Goal: Information Seeking & Learning: Learn about a topic

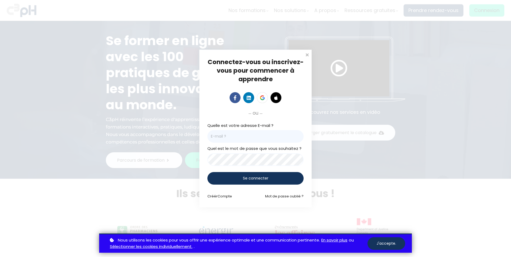
click at [216, 135] on input "email" at bounding box center [255, 136] width 96 height 13
click at [229, 138] on input "email" at bounding box center [255, 136] width 96 height 13
paste input "Meryem.Saadani-Hassani@et.eurofinsca.com"
type input "Meryem.Saadani-Hassani@et.eurofinsca.com"
click at [37, 156] on div "Connectez-vous ou inscrivez-vous pour commencer à apprendre Connectez-vous pour…" at bounding box center [255, 128] width 511 height 257
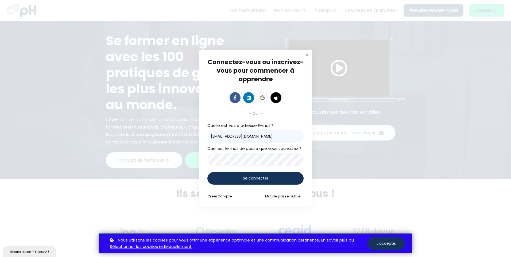
click at [239, 178] on div "Se connecter" at bounding box center [255, 178] width 96 height 13
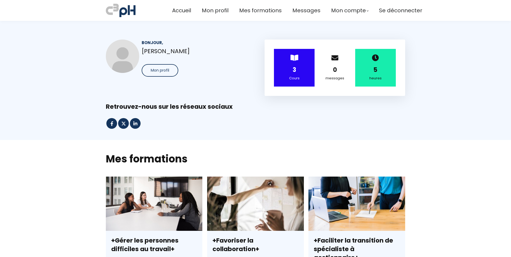
click at [289, 69] on div "3" at bounding box center [293, 69] width 27 height 9
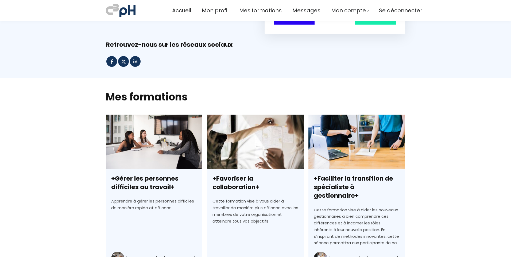
scroll to position [134, 0]
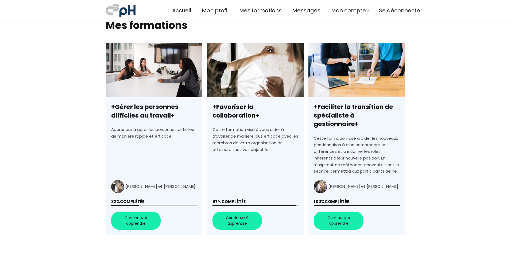
click at [239, 210] on link "+Favoriser la collaboration+" at bounding box center [255, 139] width 96 height 192
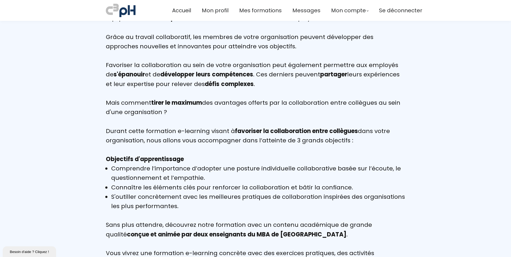
scroll to position [587, 0]
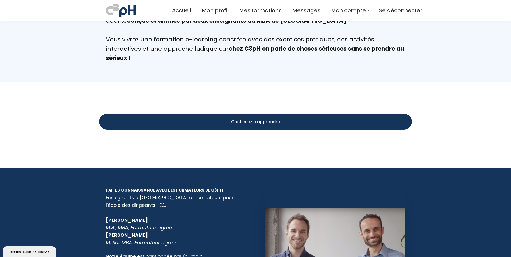
click at [277, 122] on span "Continuez à apprendre" at bounding box center [255, 121] width 49 height 7
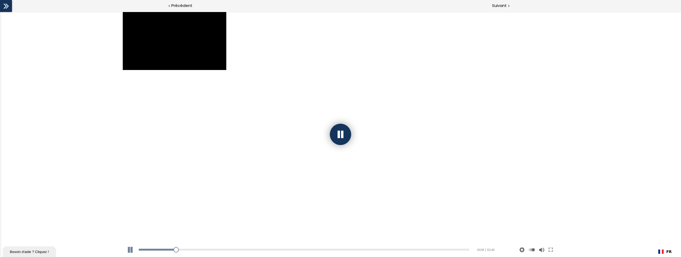
scroll to position [3, 0]
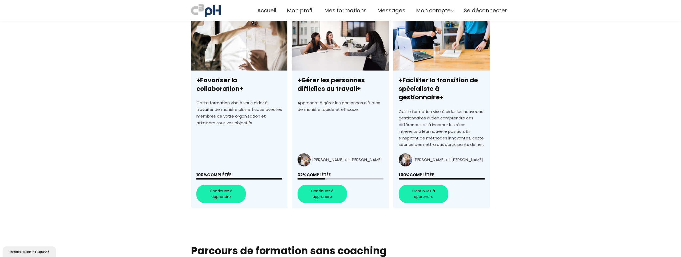
click at [327, 182] on link "+Gérer les personnes difficiles au travail+" at bounding box center [340, 112] width 96 height 192
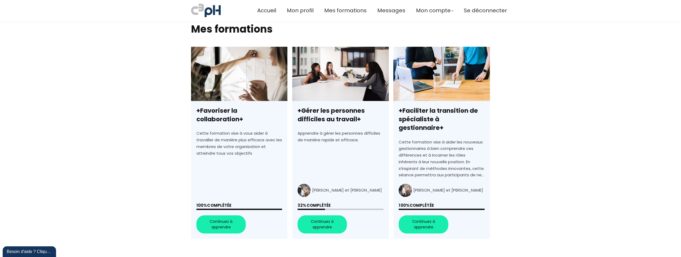
scroll to position [134, 0]
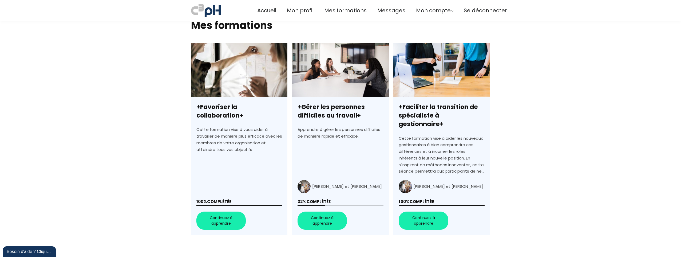
click at [319, 211] on link "+Gérer les personnes difficiles au travail+" at bounding box center [340, 139] width 96 height 192
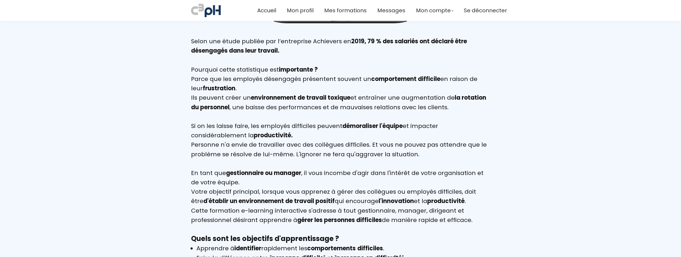
scroll to position [507, 0]
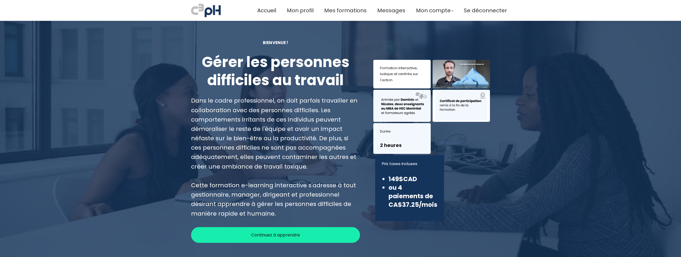
click at [275, 237] on span "Continuez à apprendre" at bounding box center [275, 235] width 49 height 7
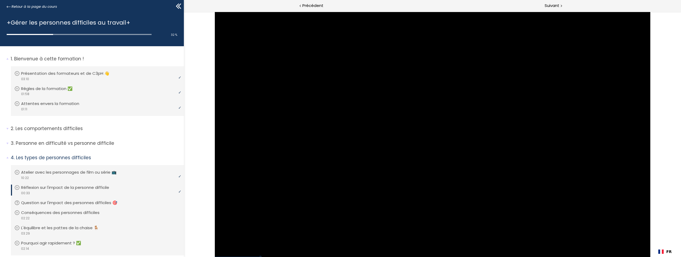
drag, startPoint x: 53, startPoint y: 35, endPoint x: 2, endPoint y: 33, distance: 51.6
click at [2, 33] on div "+Gérer les personnes difficiles au travail+ 32 % complete" at bounding box center [92, 29] width 184 height 34
click at [65, 75] on p "Présentation des formateurs et de C3pH 👋" at bounding box center [70, 73] width 96 height 6
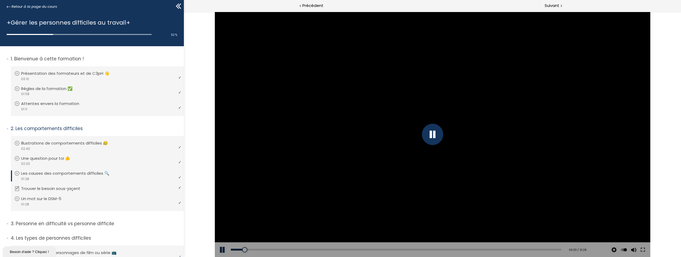
click at [220, 249] on button at bounding box center [223, 249] width 16 height 15
click at [220, 247] on button at bounding box center [223, 249] width 16 height 15
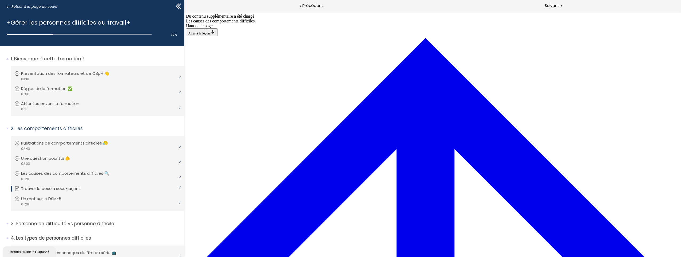
scroll to position [19, 0]
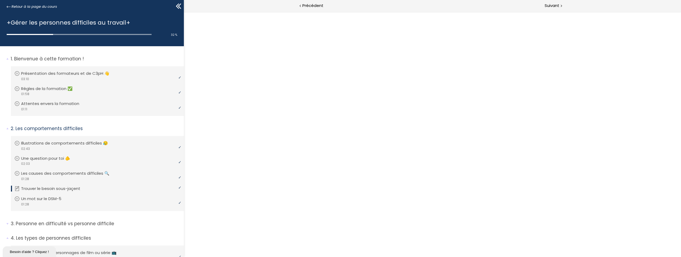
click at [359, 171] on button "Dézoomer l'image" at bounding box center [432, 134] width 497 height 245
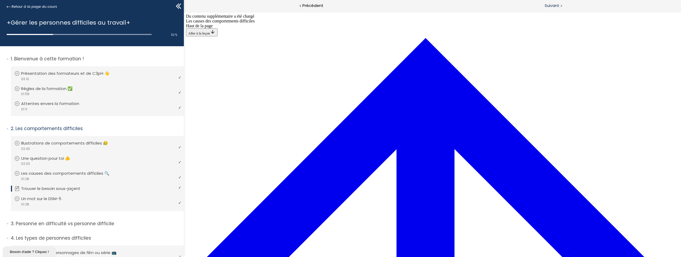
click at [551, 6] on span "Suivant" at bounding box center [552, 5] width 15 height 7
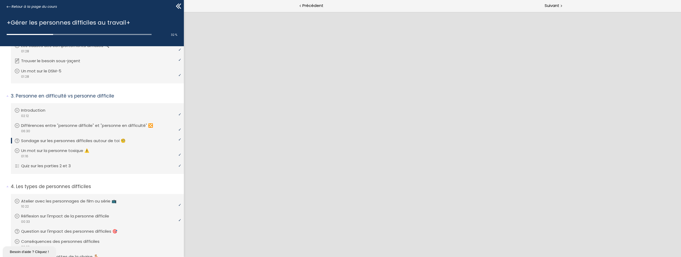
scroll to position [0, 0]
click at [551, 3] on span "Suivant" at bounding box center [552, 5] width 15 height 7
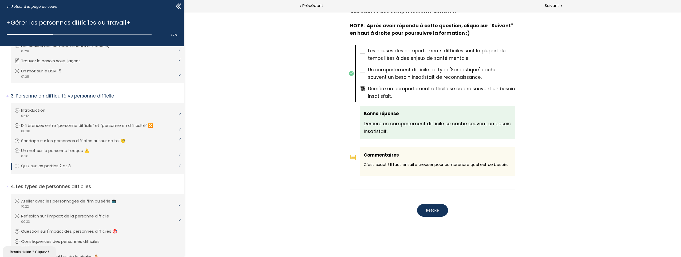
scroll to position [256, 0]
click at [554, 5] on span "Suivant" at bounding box center [552, 5] width 15 height 7
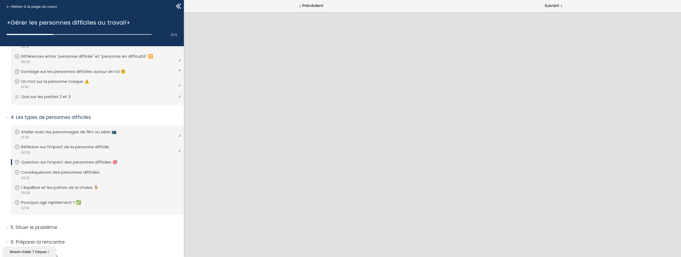
scroll to position [0, 0]
click at [556, 4] on span "Suivant" at bounding box center [552, 5] width 15 height 7
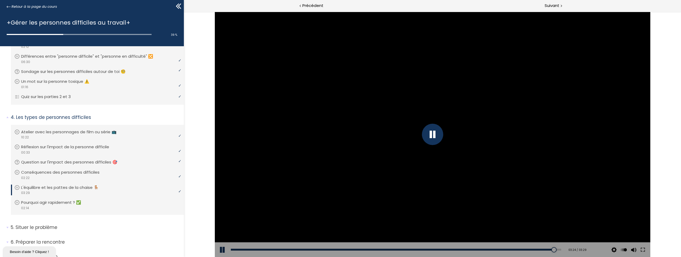
click at [434, 134] on div at bounding box center [432, 134] width 21 height 21
click at [424, 139] on div at bounding box center [433, 134] width 436 height 245
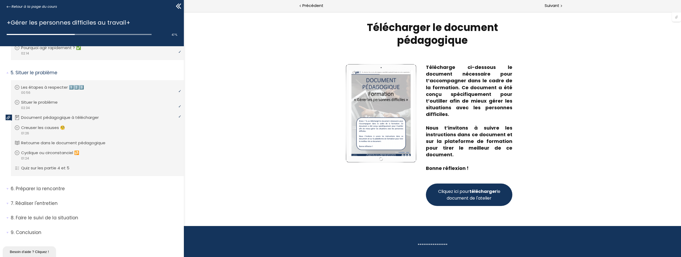
click at [477, 198] on span "Cliquez ici pour télécharger le document de l'atelier" at bounding box center [469, 194] width 64 height 13
click at [551, 6] on span "Suivant" at bounding box center [552, 5] width 15 height 7
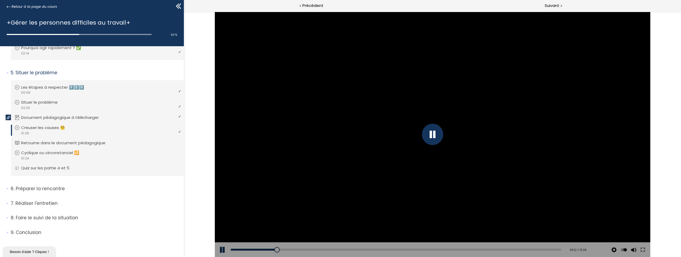
click at [430, 133] on div at bounding box center [432, 134] width 21 height 21
click at [477, 111] on div at bounding box center [433, 134] width 436 height 245
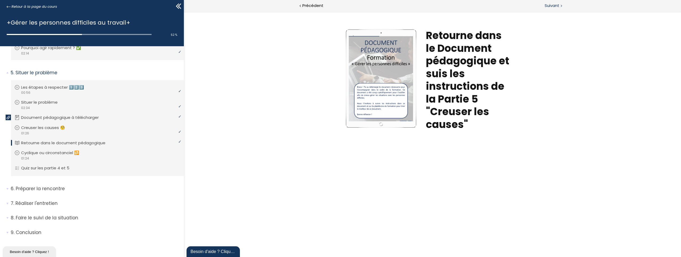
click at [557, 5] on span "Suivant" at bounding box center [552, 5] width 15 height 7
click at [553, 6] on span "Suivant" at bounding box center [552, 5] width 15 height 7
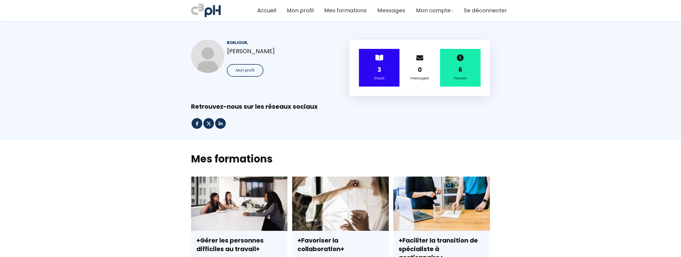
click at [247, 69] on span "Mon profil" at bounding box center [245, 71] width 18 height 6
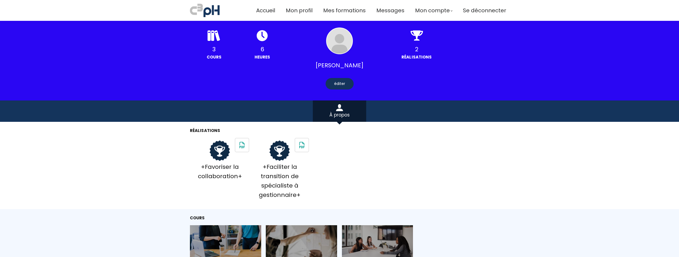
scroll to position [134, 0]
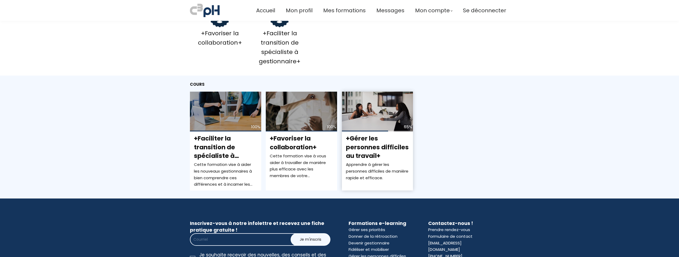
click at [375, 114] on div "65%" at bounding box center [377, 112] width 71 height 40
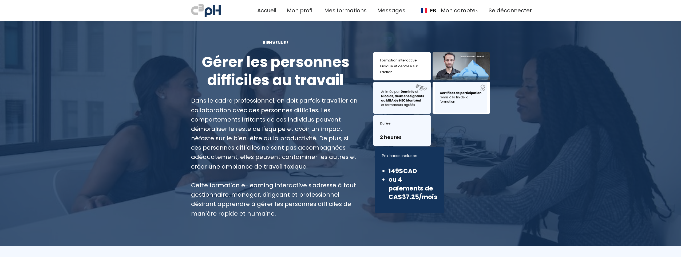
scroll to position [134, 0]
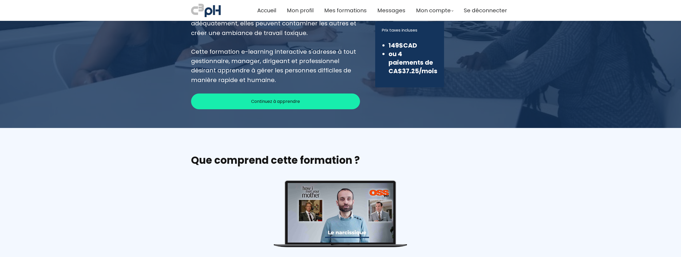
click at [281, 101] on span "Continuez à apprendre" at bounding box center [275, 101] width 49 height 7
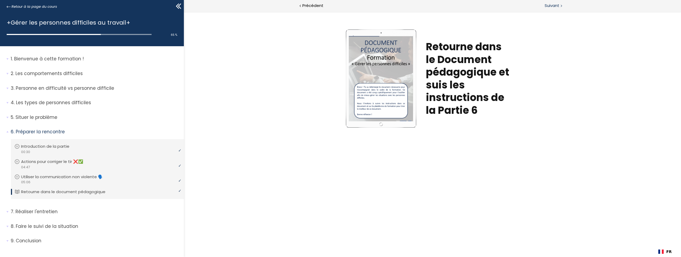
click at [552, 6] on span "Suivant" at bounding box center [552, 5] width 15 height 7
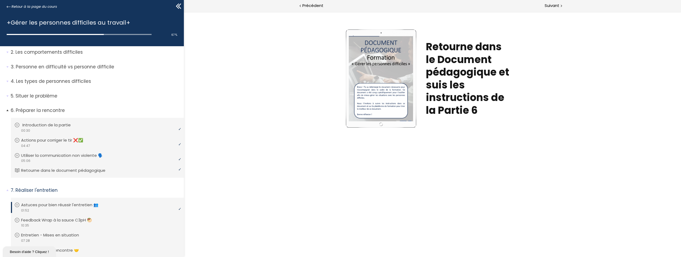
scroll to position [100, 0]
